Goal: Task Accomplishment & Management: Complete application form

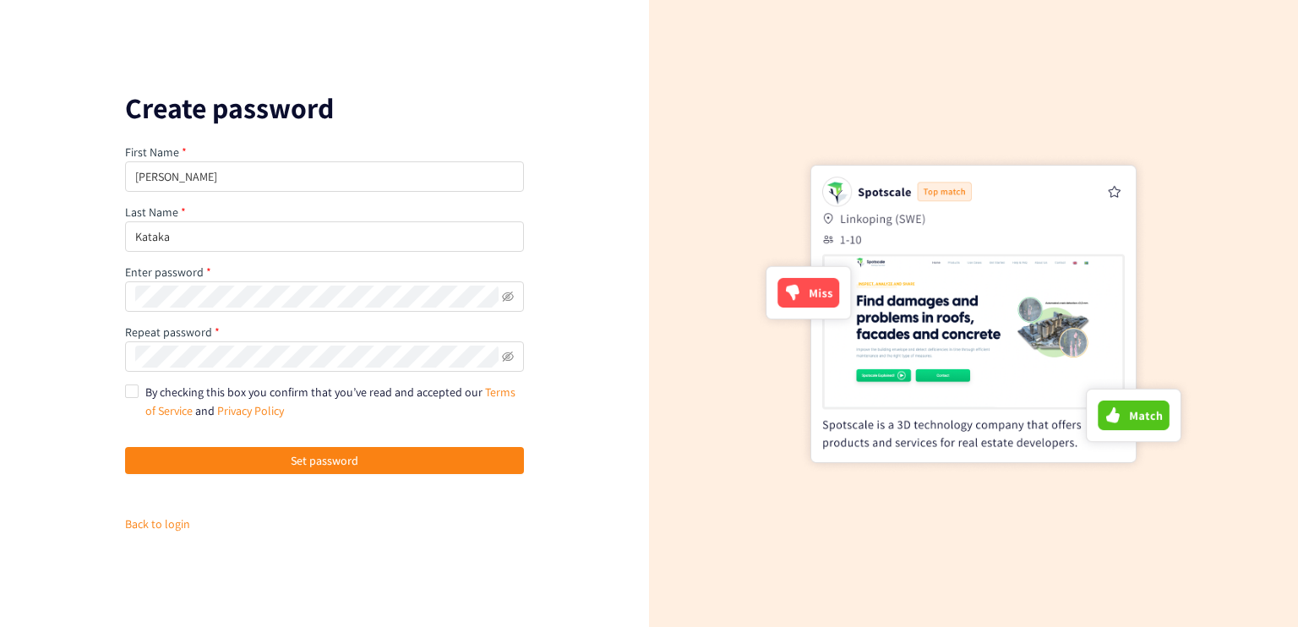
click at [238, 283] on span at bounding box center [324, 296] width 399 height 30
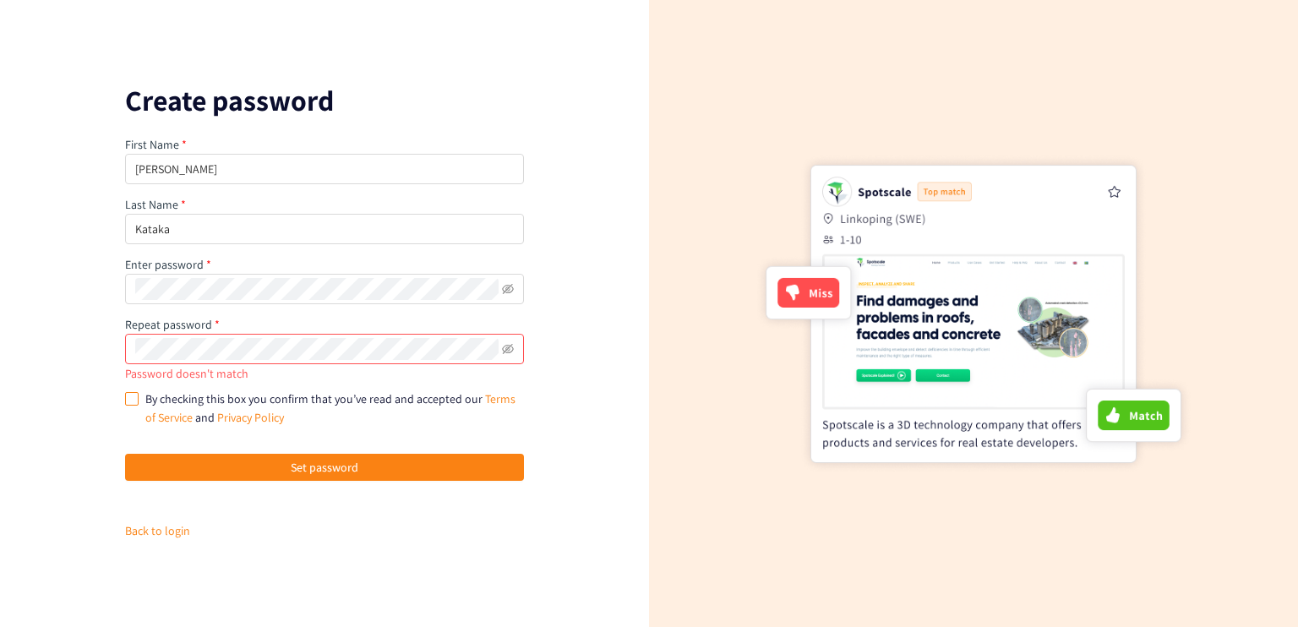
click at [129, 392] on input "By checking this box you confirm that you’ve read and accepted our Terms of Ser…" at bounding box center [131, 398] width 12 height 12
checkbox input "true"
click at [507, 354] on icon "eye-invisible" at bounding box center [508, 349] width 12 height 12
click at [510, 287] on icon "eye-invisible" at bounding box center [508, 289] width 12 height 12
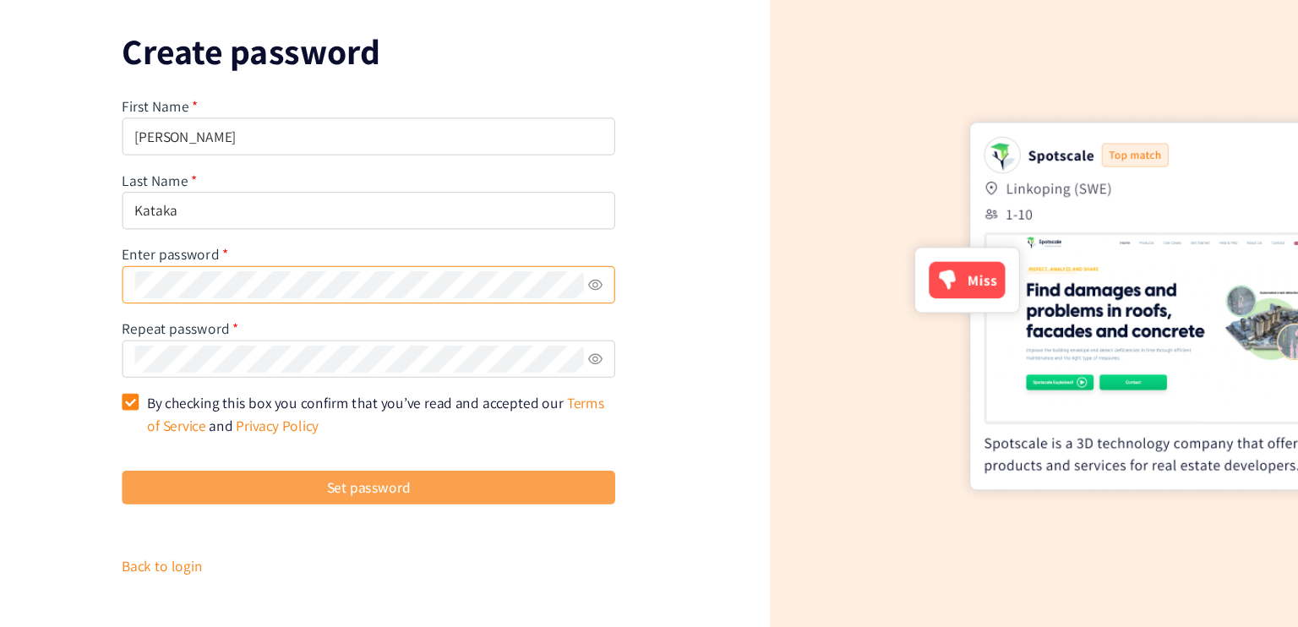
click at [305, 457] on span "Set password" at bounding box center [325, 460] width 68 height 19
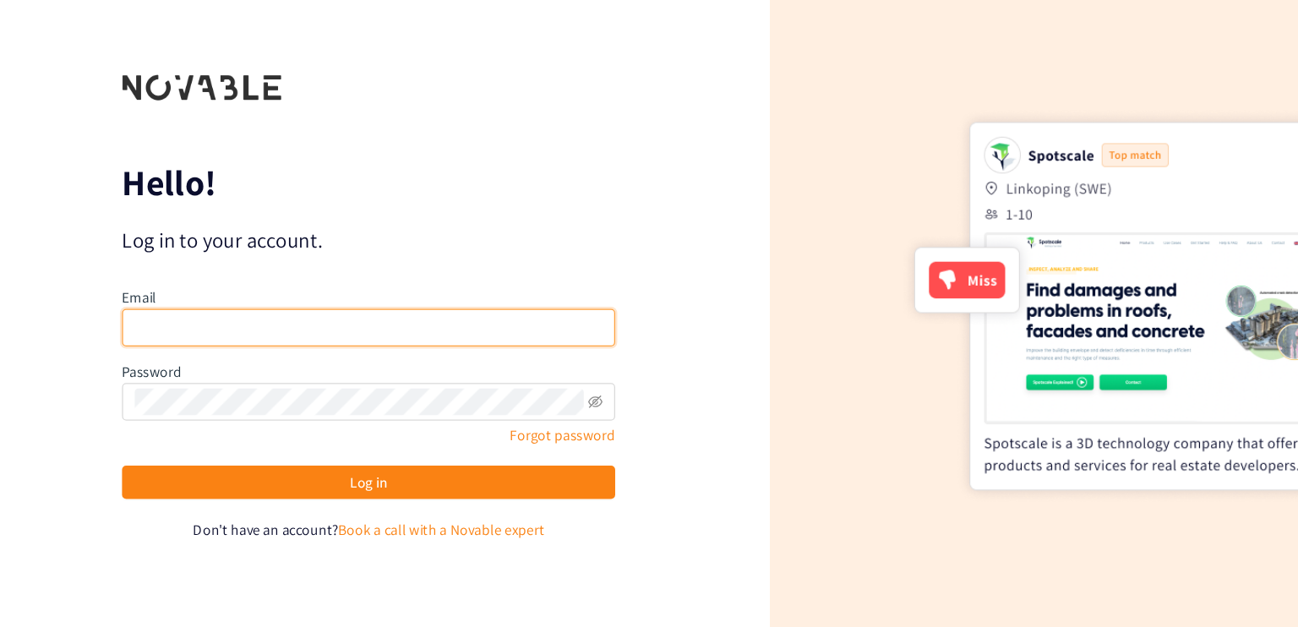
click at [261, 327] on input "email" at bounding box center [324, 331] width 399 height 30
type input "[EMAIL_ADDRESS][DOMAIN_NAME]"
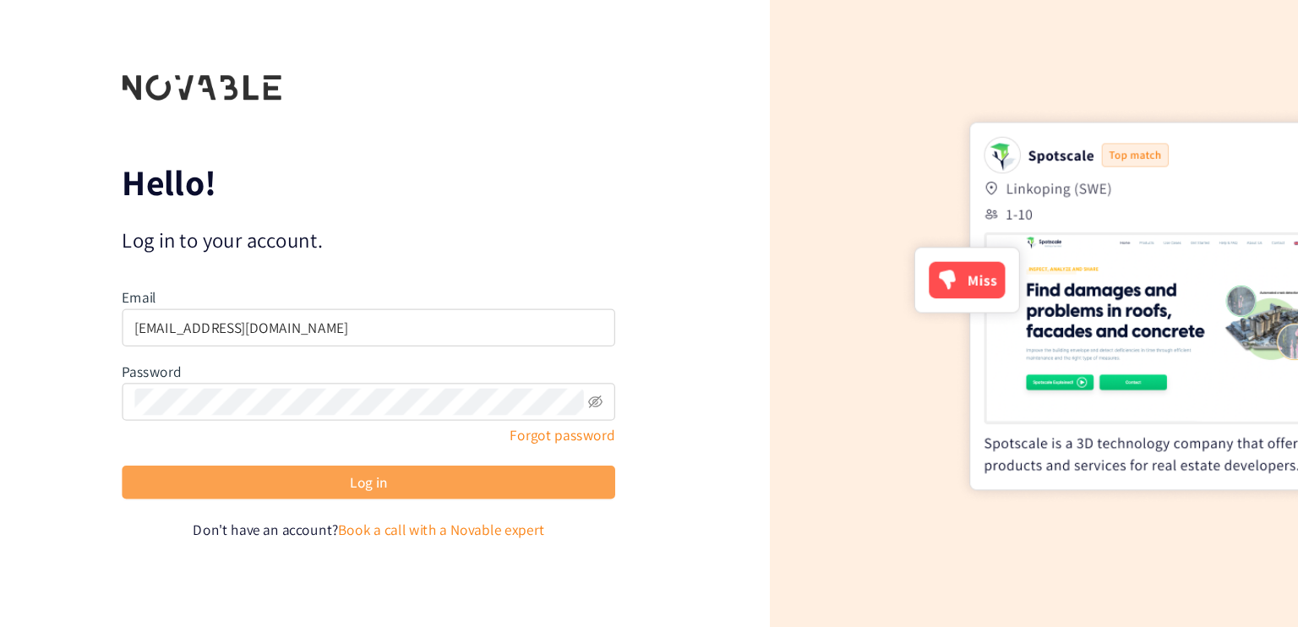
click at [360, 450] on button "Log in" at bounding box center [324, 456] width 399 height 27
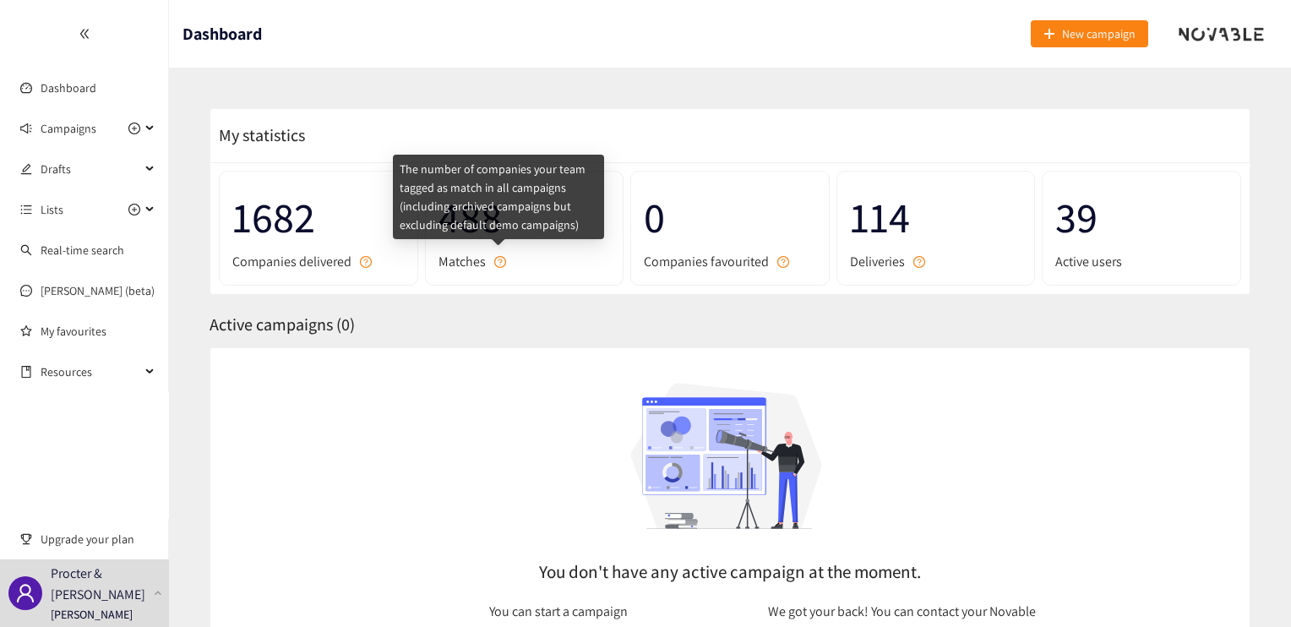
click at [499, 261] on icon "question-circle" at bounding box center [500, 262] width 4 height 7
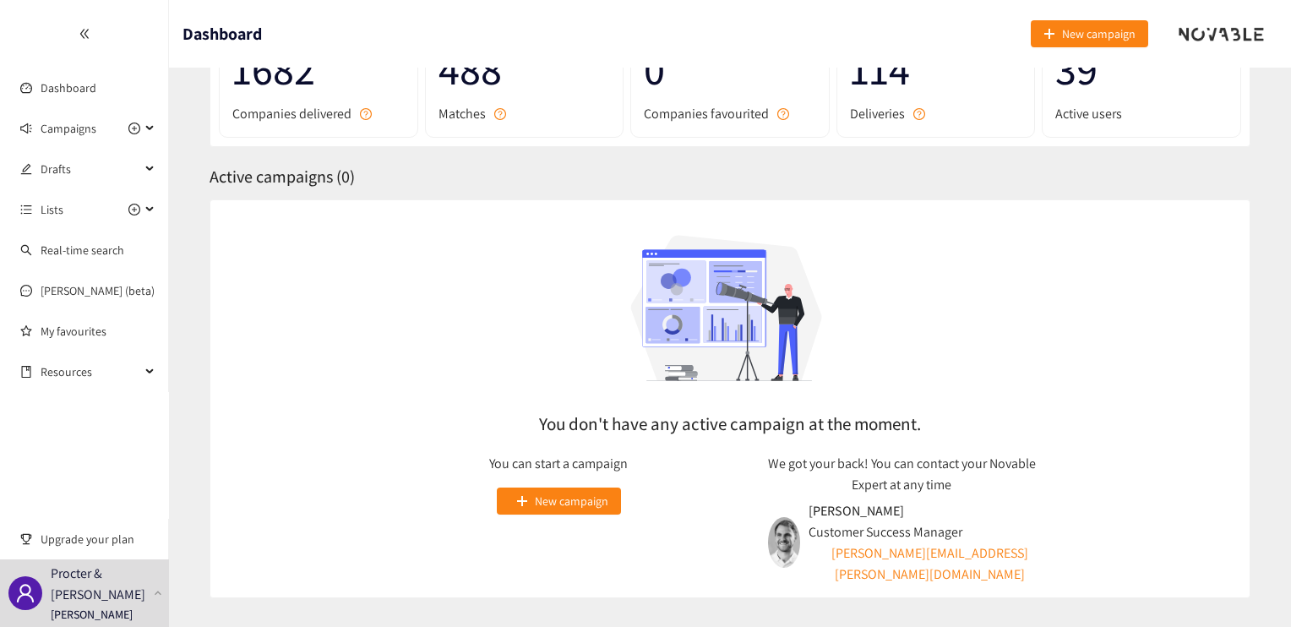
scroll to position [145, 0]
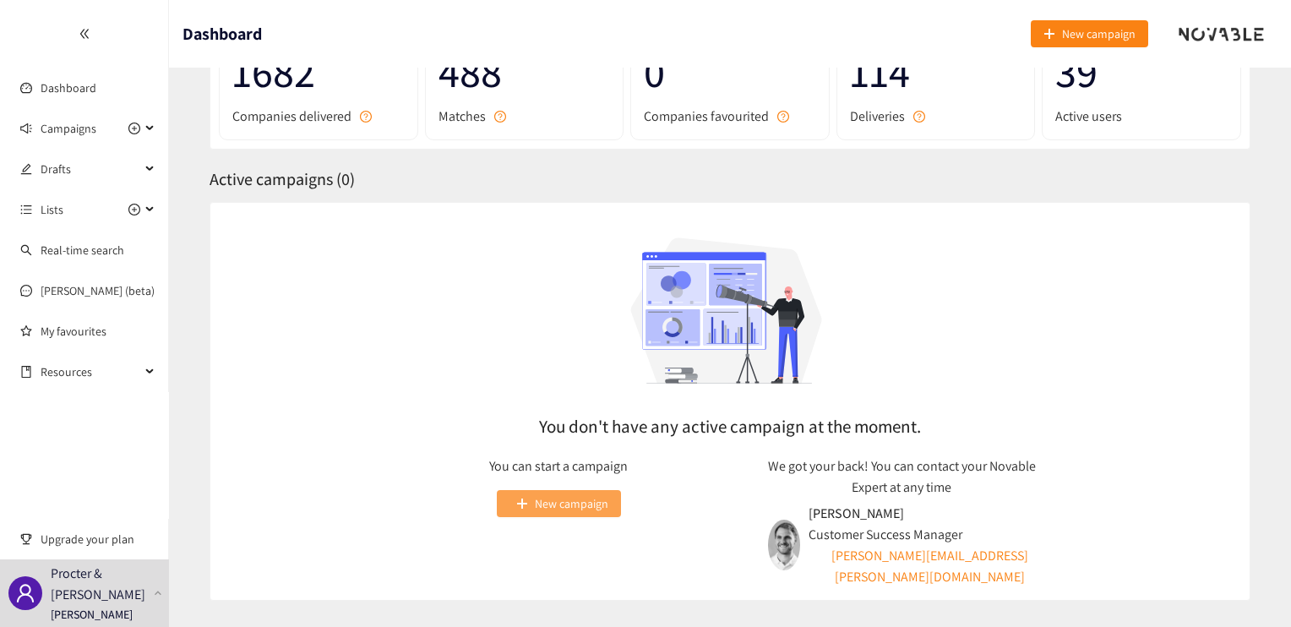
click at [568, 505] on span "New campaign" at bounding box center [572, 503] width 74 height 19
